Goal: Task Accomplishment & Management: Manage account settings

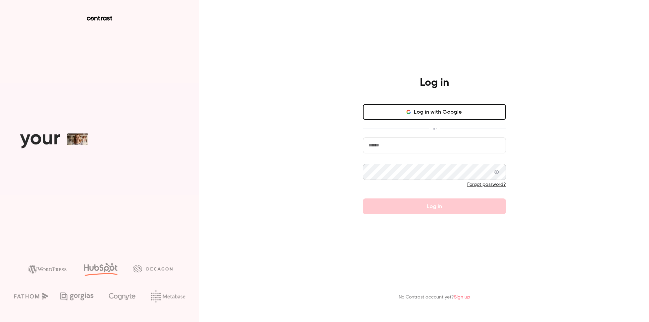
click at [294, 148] on div "Log in Log in with Google or Forgot password? Log in No Contrast account yet? S…" at bounding box center [324, 161] width 649 height 322
click at [397, 148] on input "email" at bounding box center [434, 145] width 143 height 16
paste input "**********"
type input "**********"
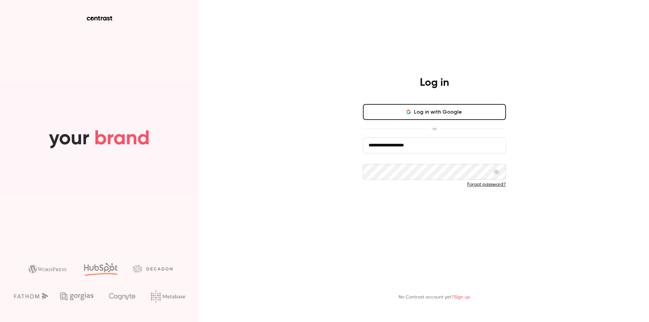
click at [395, 209] on button "Log in" at bounding box center [434, 206] width 143 height 16
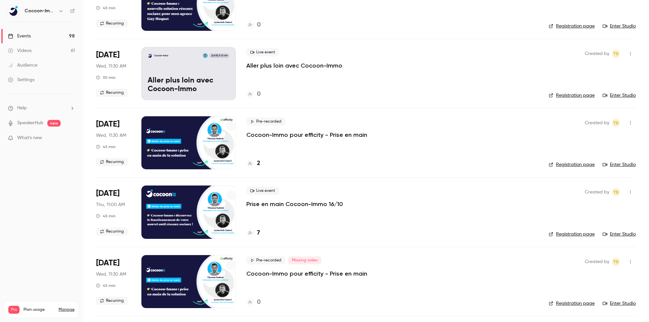
scroll to position [164, 0]
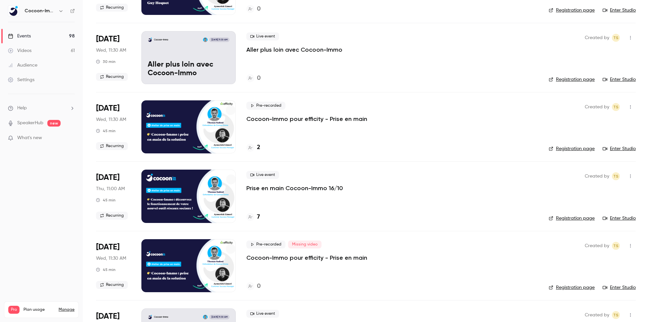
click at [261, 191] on p "Prise en main Cocoon-Immo 16/10" at bounding box center [294, 188] width 97 height 8
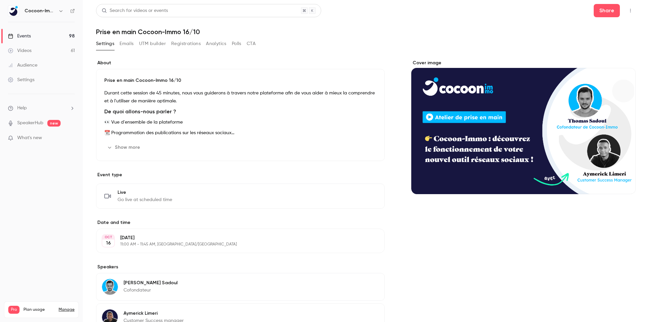
click at [179, 44] on button "Registrations" at bounding box center [185, 43] width 29 height 11
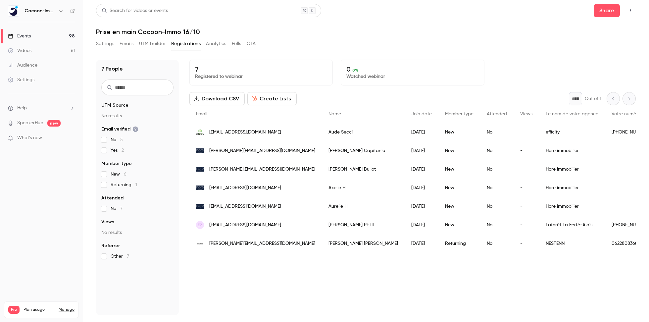
click at [256, 168] on span "[PERSON_NAME][EMAIL_ADDRESS][DOMAIN_NAME]" at bounding box center [262, 169] width 106 height 7
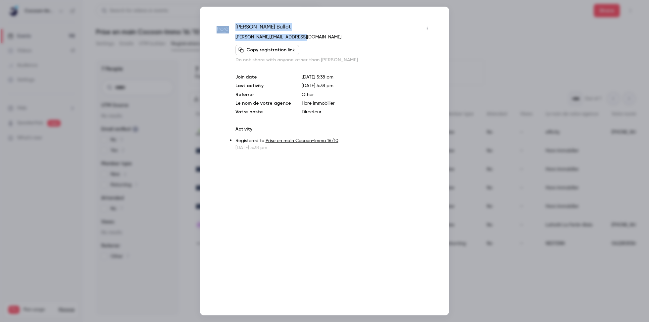
drag, startPoint x: 302, startPoint y: 37, endPoint x: 231, endPoint y: 40, distance: 71.9
click at [231, 38] on div "Clement Bullot c.bullot@hore-immobilier.com Copy registration link Do not share…" at bounding box center [324, 87] width 216 height 128
copy div "Clement Bullot c.bullot@hore-immobilier.com"
click at [348, 24] on div "Clement Bullot" at bounding box center [333, 28] width 197 height 11
drag, startPoint x: 309, startPoint y: 39, endPoint x: 232, endPoint y: 39, distance: 77.4
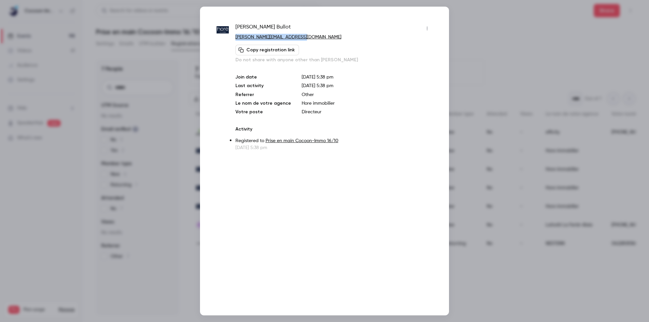
click at [232, 39] on div "Clement Bullot c.bullot@hore-immobilier.com Copy registration link Do not share…" at bounding box center [324, 87] width 216 height 128
copy link "[PERSON_NAME][EMAIL_ADDRESS][DOMAIN_NAME]"
click at [512, 156] on div at bounding box center [324, 161] width 649 height 322
click at [539, 156] on div "Hore immobilier" at bounding box center [572, 150] width 66 height 19
click at [553, 123] on div at bounding box center [324, 161] width 649 height 322
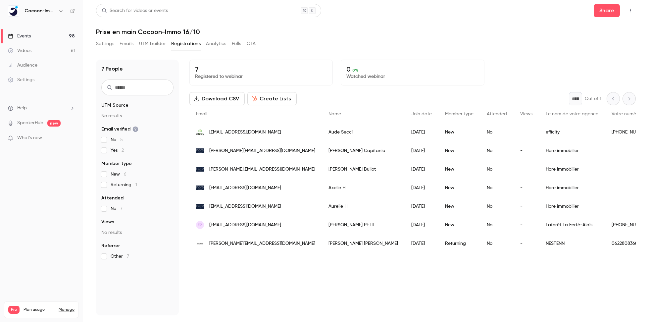
click at [250, 168] on span "[PERSON_NAME][EMAIL_ADDRESS][DOMAIN_NAME]" at bounding box center [262, 169] width 106 height 7
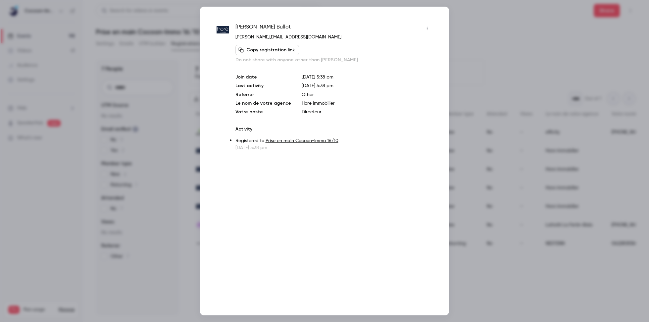
click at [492, 168] on div at bounding box center [324, 161] width 649 height 322
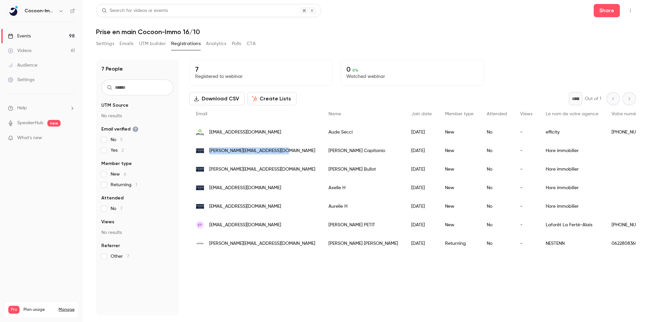
drag, startPoint x: 209, startPoint y: 152, endPoint x: 283, endPoint y: 153, distance: 73.8
click at [283, 153] on div "[PERSON_NAME][EMAIL_ADDRESS][DOMAIN_NAME]" at bounding box center [255, 150] width 132 height 19
copy span "[PERSON_NAME][EMAIL_ADDRESS][DOMAIN_NAME]"
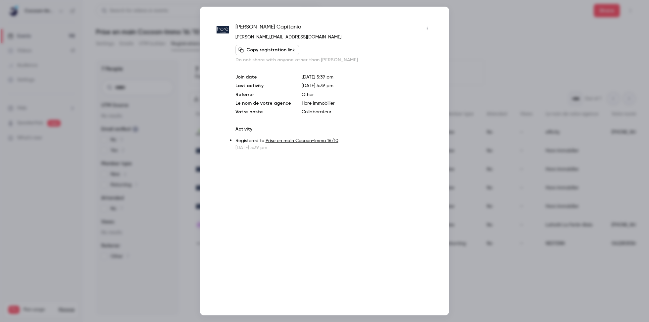
drag, startPoint x: 336, startPoint y: 41, endPoint x: 330, endPoint y: 41, distance: 6.0
click at [335, 41] on div "Baptiste Capitanio b.capitanio@hore-immobilier.com Copy registration link Do no…" at bounding box center [333, 43] width 197 height 40
drag, startPoint x: 325, startPoint y: 41, endPoint x: 233, endPoint y: 38, distance: 92.4
click at [233, 38] on div "Baptiste Capitanio b.capitanio@hore-immobilier.com Copy registration link Do no…" at bounding box center [324, 87] width 216 height 128
copy div "b.capitanio@hore-immobilier.com Copy registration link"
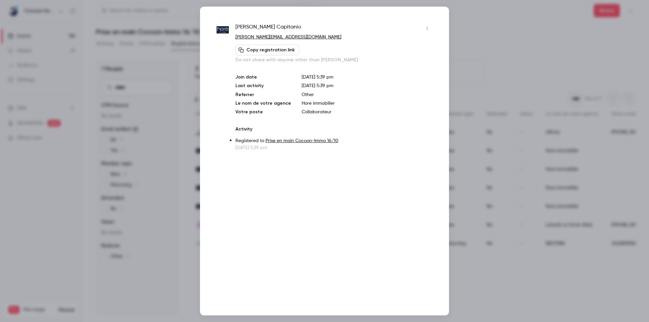
click at [183, 119] on div at bounding box center [324, 161] width 649 height 322
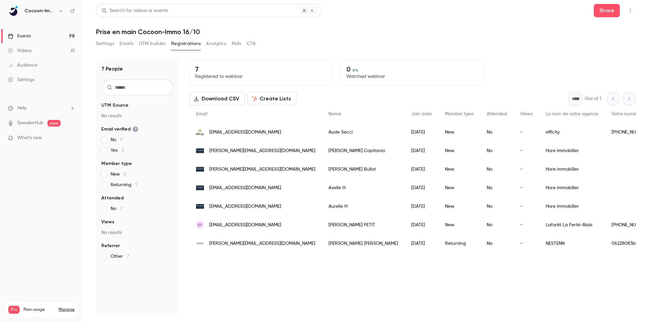
click at [251, 187] on span "[EMAIL_ADDRESS][DOMAIN_NAME]" at bounding box center [245, 187] width 72 height 7
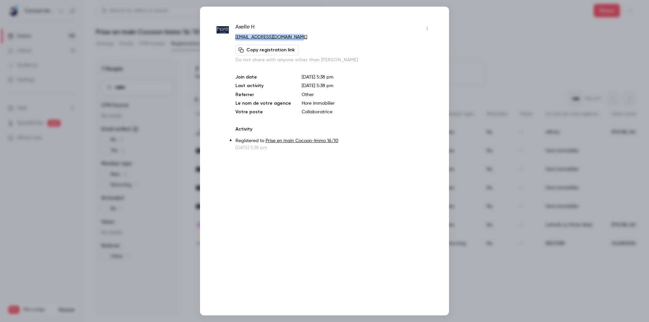
drag, startPoint x: 285, startPoint y: 37, endPoint x: 233, endPoint y: 37, distance: 52.0
click at [233, 37] on div "Axelle H axelle@hore-immobilier.com Copy registration link Do not share with an…" at bounding box center [324, 87] width 216 height 128
copy link "[EMAIL_ADDRESS][DOMAIN_NAME]"
click at [509, 140] on div at bounding box center [324, 161] width 649 height 322
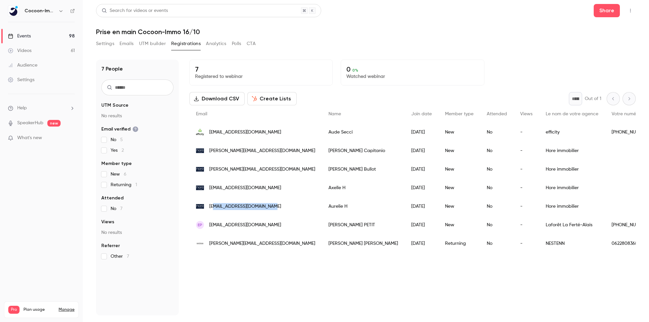
drag, startPoint x: 268, startPoint y: 206, endPoint x: 215, endPoint y: 206, distance: 53.0
click at [215, 206] on span "[EMAIL_ADDRESS][DOMAIN_NAME]" at bounding box center [245, 206] width 72 height 7
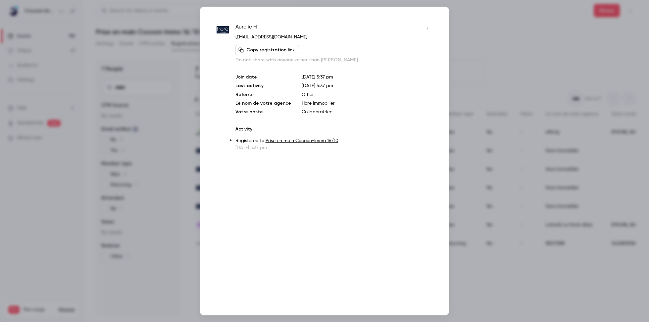
click at [192, 209] on div at bounding box center [324, 161] width 649 height 322
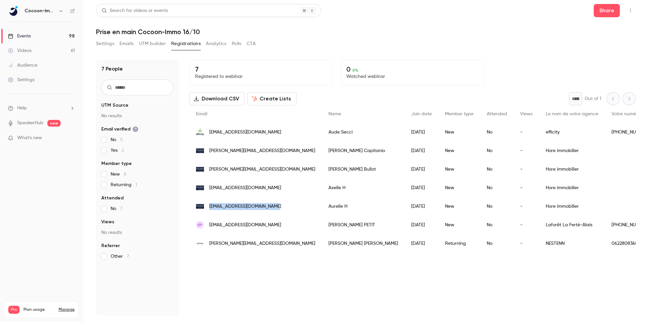
copy span "[EMAIL_ADDRESS][DOMAIN_NAME]"
drag, startPoint x: 210, startPoint y: 207, endPoint x: 270, endPoint y: 208, distance: 60.2
click at [270, 208] on span "[EMAIL_ADDRESS][DOMAIN_NAME]" at bounding box center [245, 206] width 72 height 7
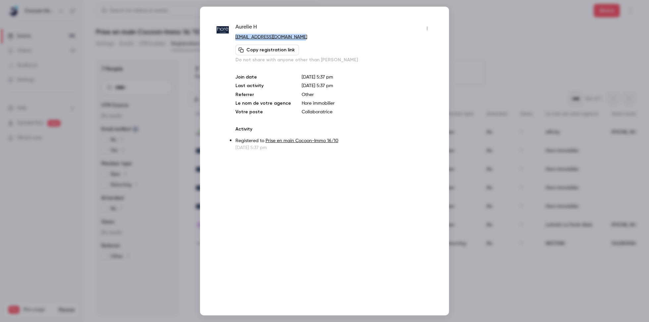
drag, startPoint x: 307, startPoint y: 38, endPoint x: 236, endPoint y: 38, distance: 71.8
click at [236, 38] on p "[EMAIL_ADDRESS][DOMAIN_NAME]" at bounding box center [333, 37] width 197 height 7
copy link "[EMAIL_ADDRESS][DOMAIN_NAME]"
click at [533, 142] on div at bounding box center [324, 161] width 649 height 322
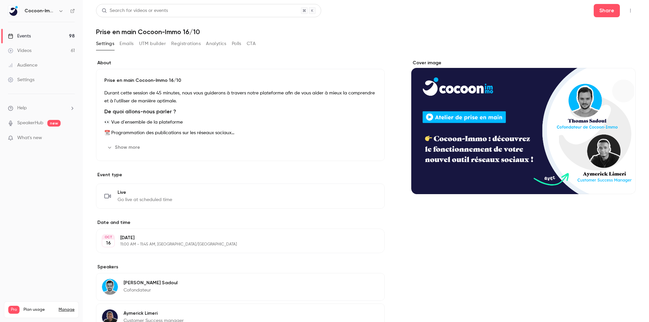
click at [106, 43] on button "Settings" at bounding box center [105, 43] width 18 height 11
click at [62, 38] on link "Events 98" at bounding box center [41, 36] width 83 height 15
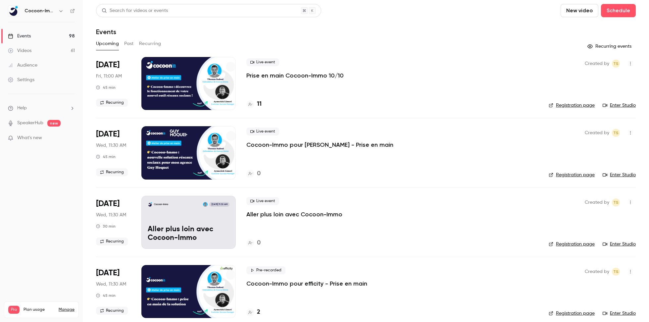
click at [200, 76] on div at bounding box center [188, 83] width 94 height 53
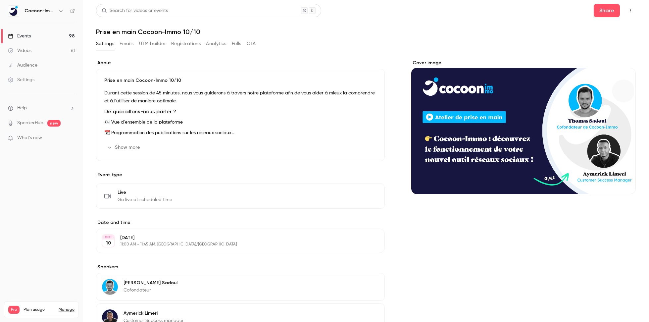
click at [185, 44] on button "Registrations" at bounding box center [185, 43] width 29 height 11
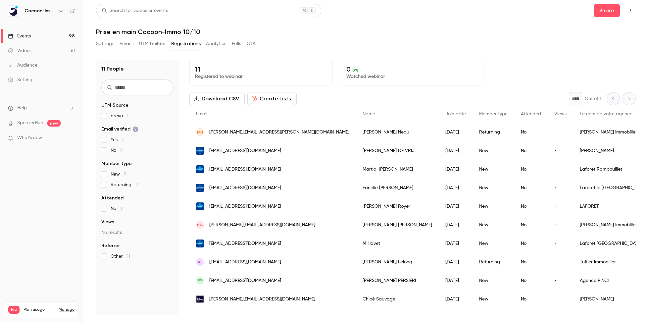
click at [629, 12] on icon "button" at bounding box center [629, 10] width 5 height 5
click at [629, 12] on div at bounding box center [324, 161] width 649 height 322
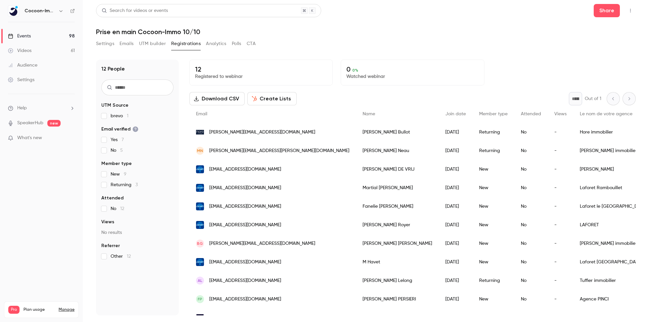
scroll to position [30, 0]
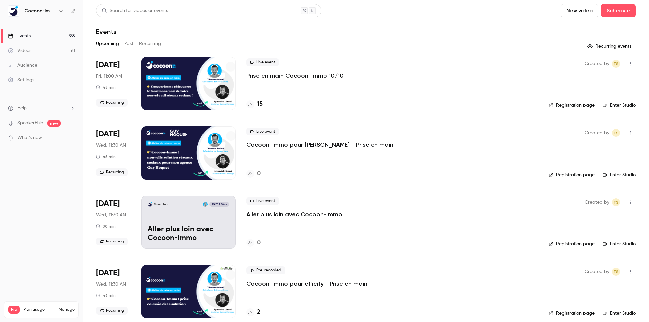
scroll to position [64, 0]
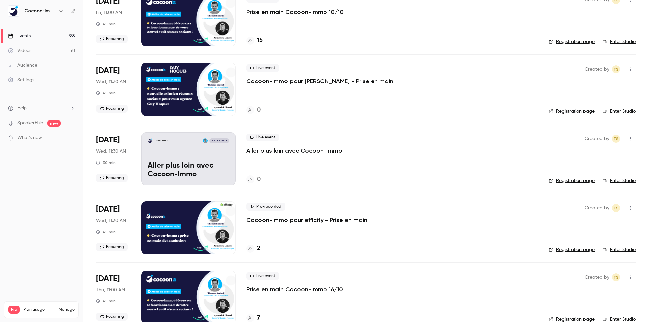
click at [216, 222] on div at bounding box center [188, 227] width 94 height 53
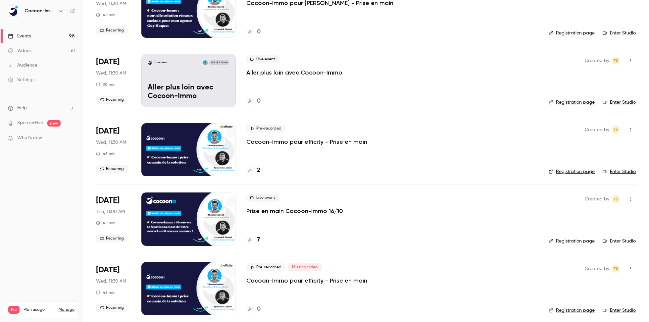
scroll to position [153, 0]
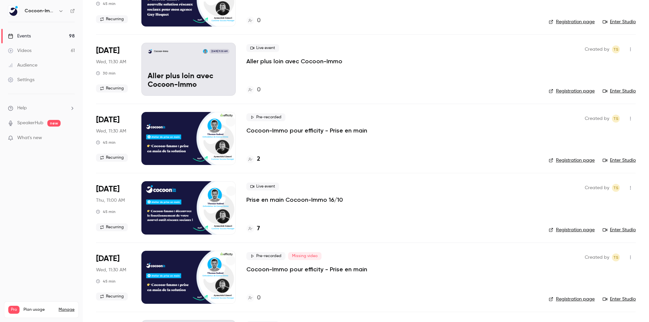
click at [186, 191] on div at bounding box center [188, 207] width 94 height 53
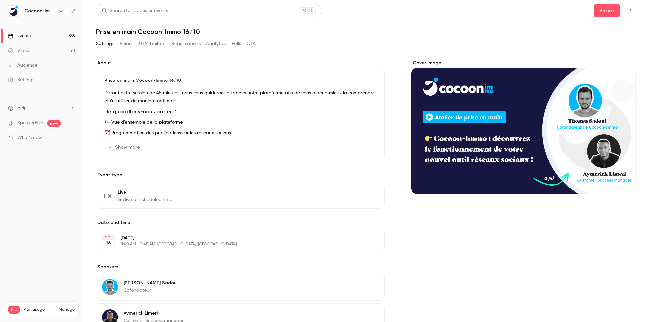
click at [192, 41] on button "Registrations" at bounding box center [185, 43] width 29 height 11
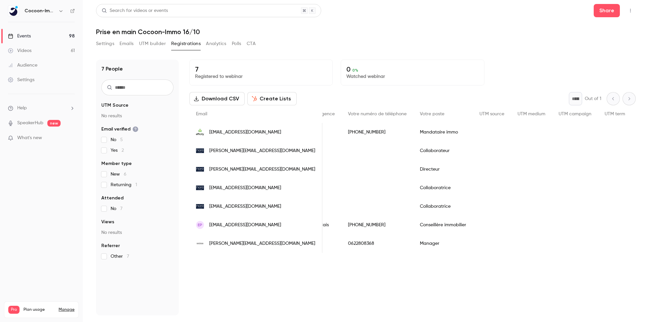
scroll to position [0, 282]
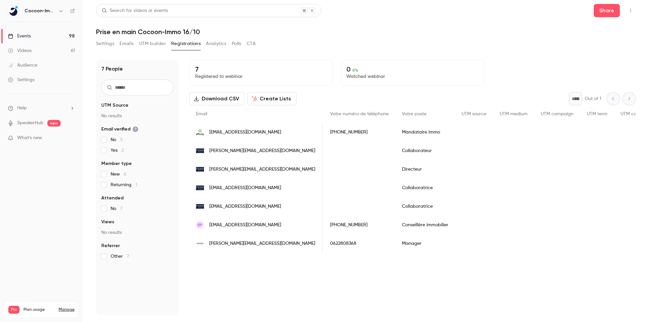
click at [227, 146] on div "[PERSON_NAME][EMAIL_ADDRESS][DOMAIN_NAME]" at bounding box center [255, 150] width 133 height 19
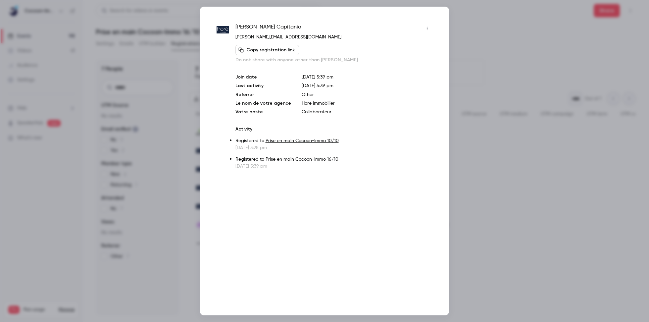
click at [428, 27] on icon "button" at bounding box center [426, 28] width 5 height 5
click at [392, 64] on div "Remove registration" at bounding box center [401, 62] width 50 height 7
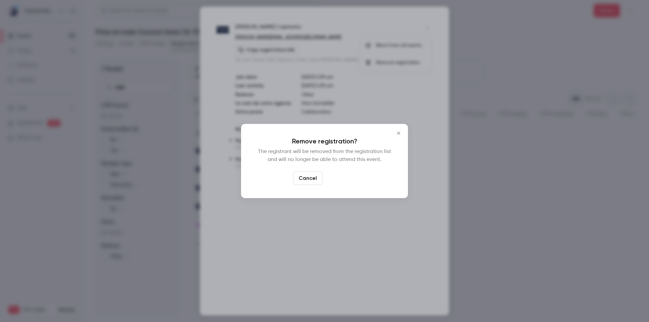
click at [337, 174] on button "Confirm" at bounding box center [340, 177] width 31 height 13
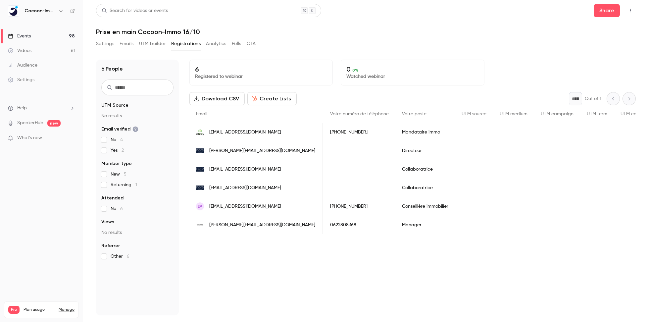
scroll to position [0, 268]
click at [548, 148] on div "People list" at bounding box center [571, 150] width 46 height 19
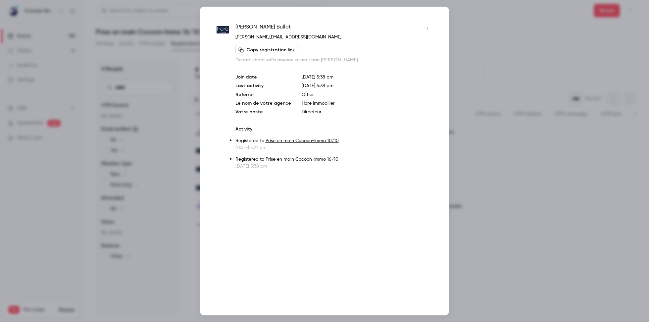
click at [425, 23] on button "button" at bounding box center [427, 28] width 11 height 11
drag, startPoint x: 418, startPoint y: 43, endPoint x: 424, endPoint y: 109, distance: 66.4
click at [423, 109] on div "Block from all events Remove registration" at bounding box center [324, 161] width 649 height 322
click at [405, 68] on li "Remove registration" at bounding box center [395, 62] width 71 height 17
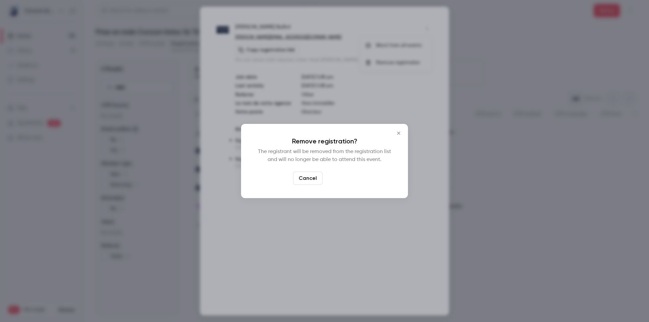
click at [337, 171] on button "Confirm" at bounding box center [340, 177] width 31 height 13
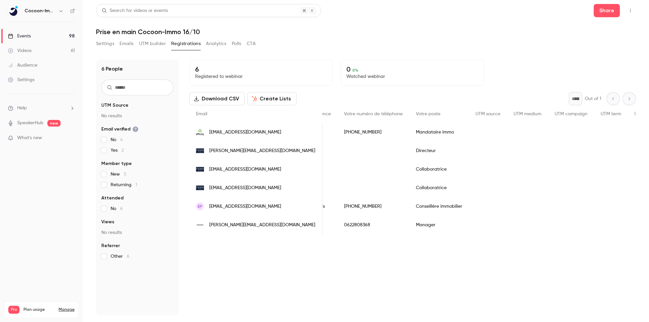
scroll to position [0, 267]
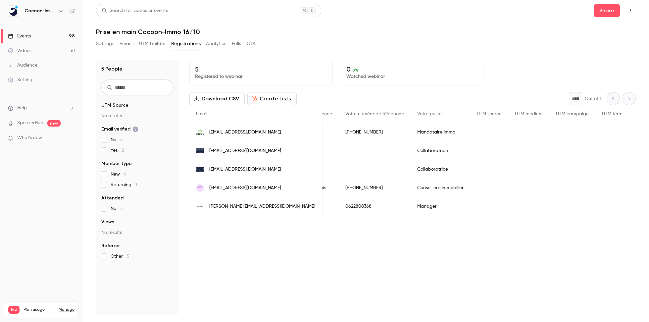
click at [270, 168] on span "[EMAIL_ADDRESS][DOMAIN_NAME]" at bounding box center [245, 169] width 72 height 7
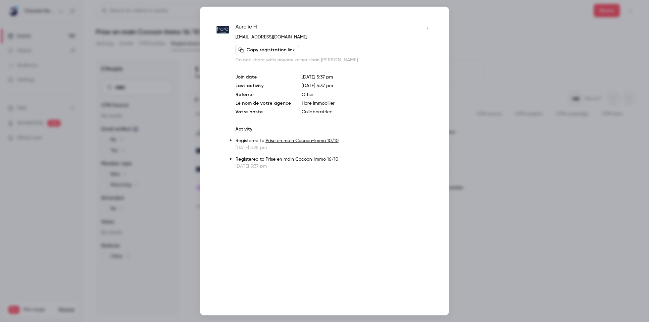
click at [428, 29] on icon "button" at bounding box center [426, 28] width 5 height 5
click at [410, 58] on li "Remove registration" at bounding box center [395, 62] width 71 height 17
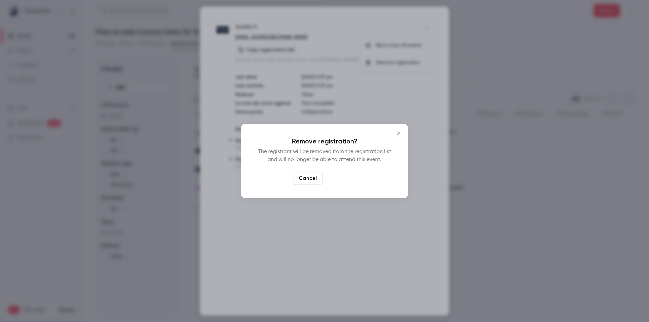
click at [341, 178] on button "Confirm" at bounding box center [340, 177] width 31 height 13
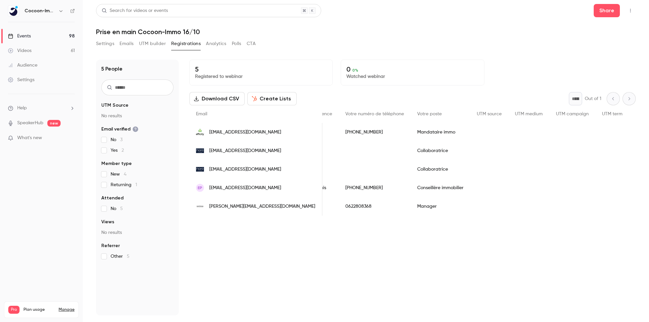
scroll to position [0, 265]
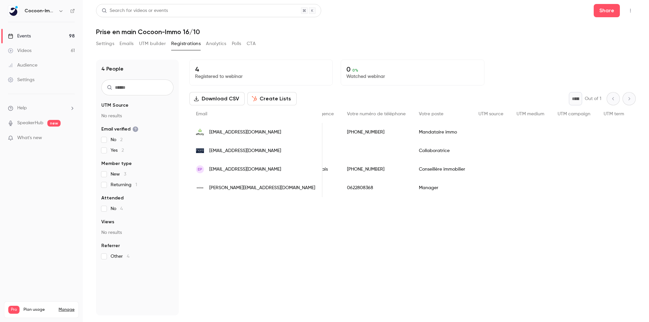
click at [340, 150] on div "People list" at bounding box center [376, 150] width 72 height 19
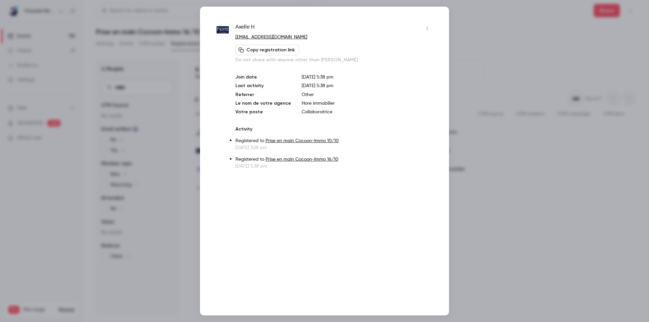
click at [425, 30] on icon "button" at bounding box center [426, 28] width 5 height 5
click at [401, 67] on li "Remove registration" at bounding box center [395, 62] width 71 height 17
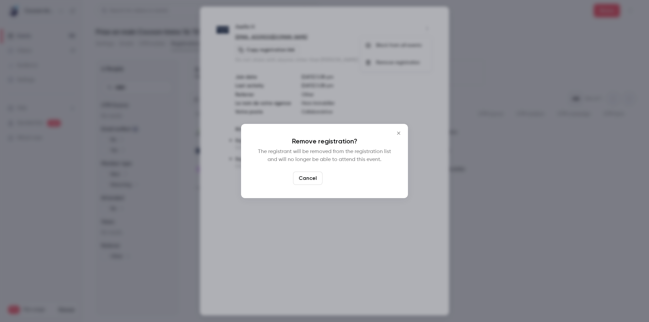
click at [333, 180] on button "Confirm" at bounding box center [340, 177] width 31 height 13
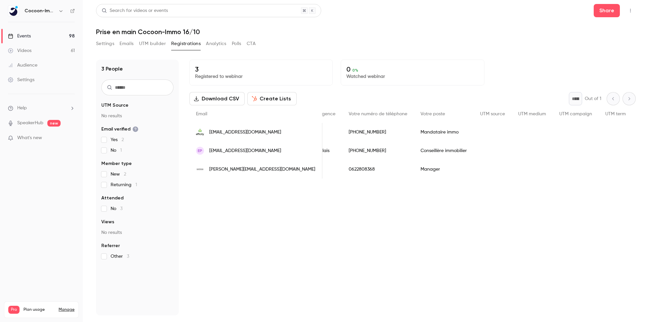
scroll to position [0, 0]
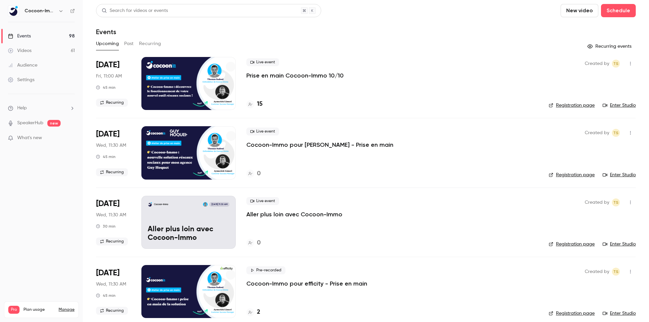
click at [182, 81] on div at bounding box center [188, 83] width 94 height 53
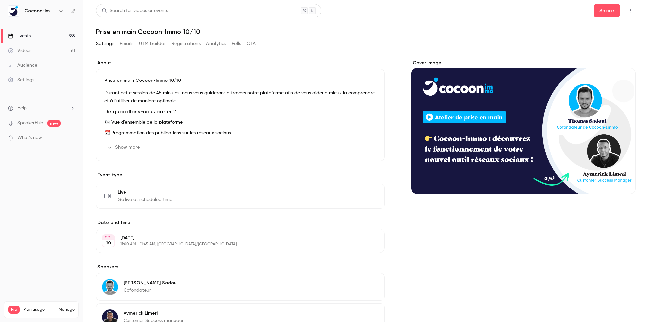
click at [184, 44] on button "Registrations" at bounding box center [185, 43] width 29 height 11
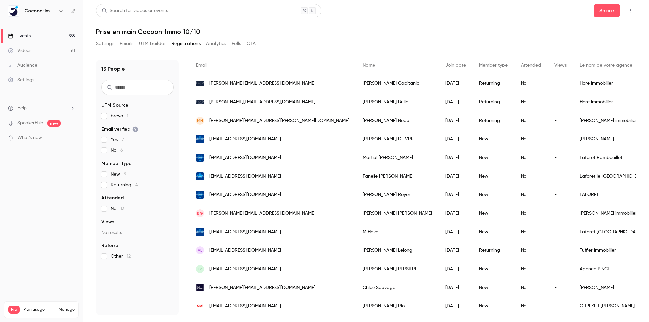
scroll to position [48, 0]
click at [183, 75] on div "13 People UTM Source brevo 1 Email verified Yes 7 No 6 Member type New 9 Return…" at bounding box center [365, 188] width 539 height 256
